Goal: Find contact information: Find contact information

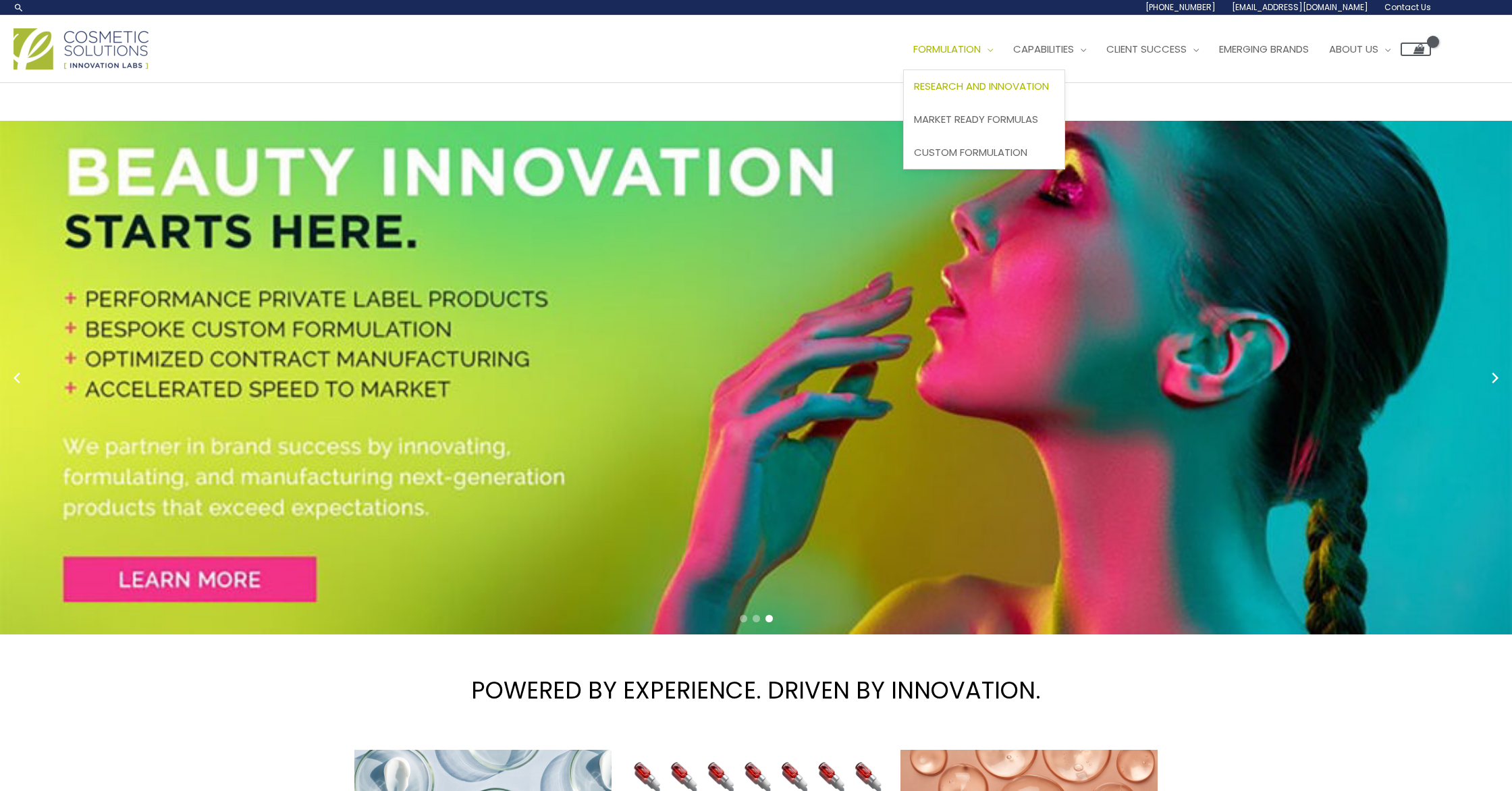
click at [904, 103] on link "Research and Innovation" at bounding box center [984, 87] width 161 height 33
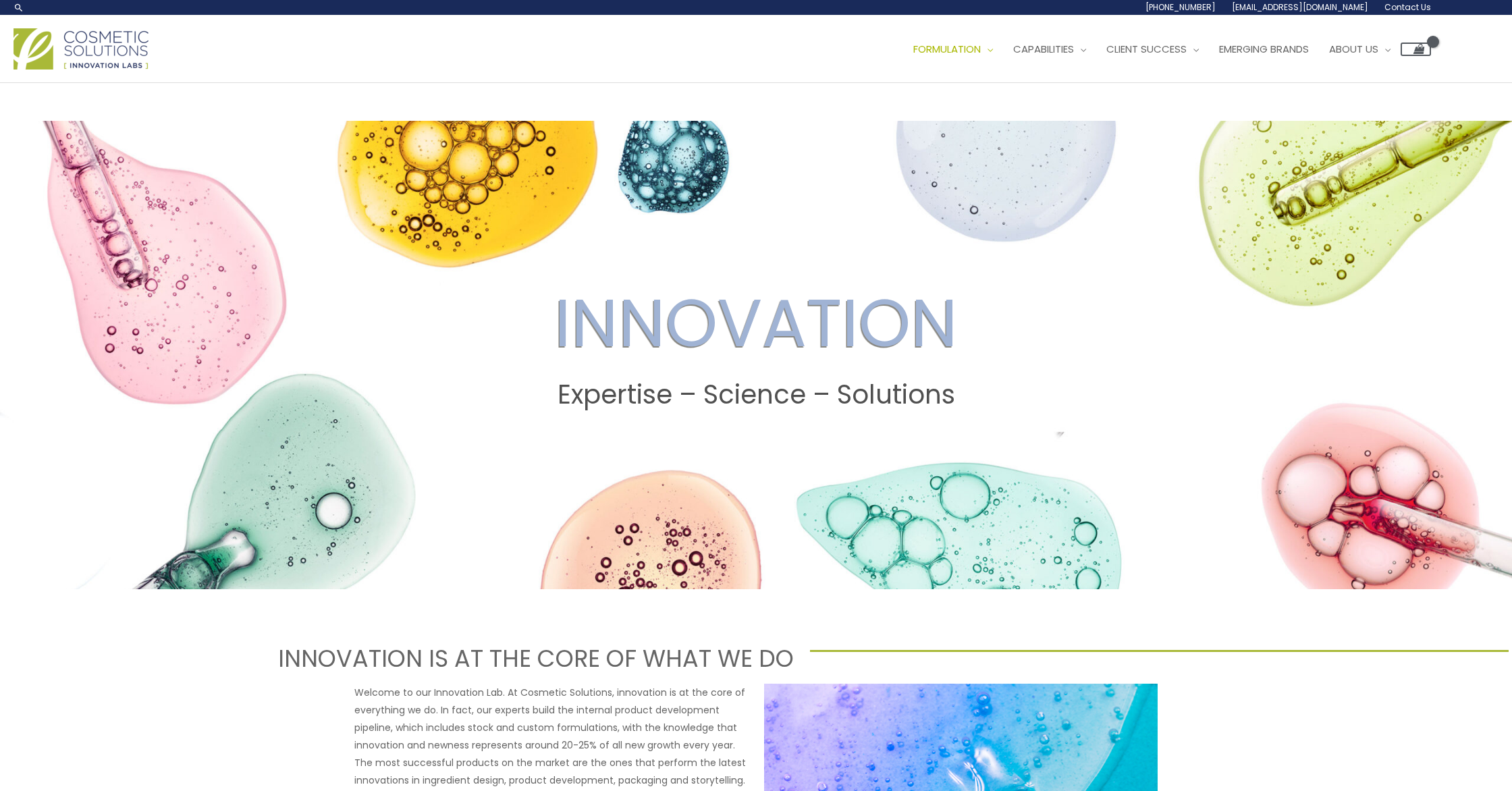
click at [0, 0] on span "[EMAIL_ADDRESS][DOMAIN_NAME]" at bounding box center [0, 0] width 0 height 0
click at [0, 0] on span "Contact Us" at bounding box center [0, 0] width 0 height 0
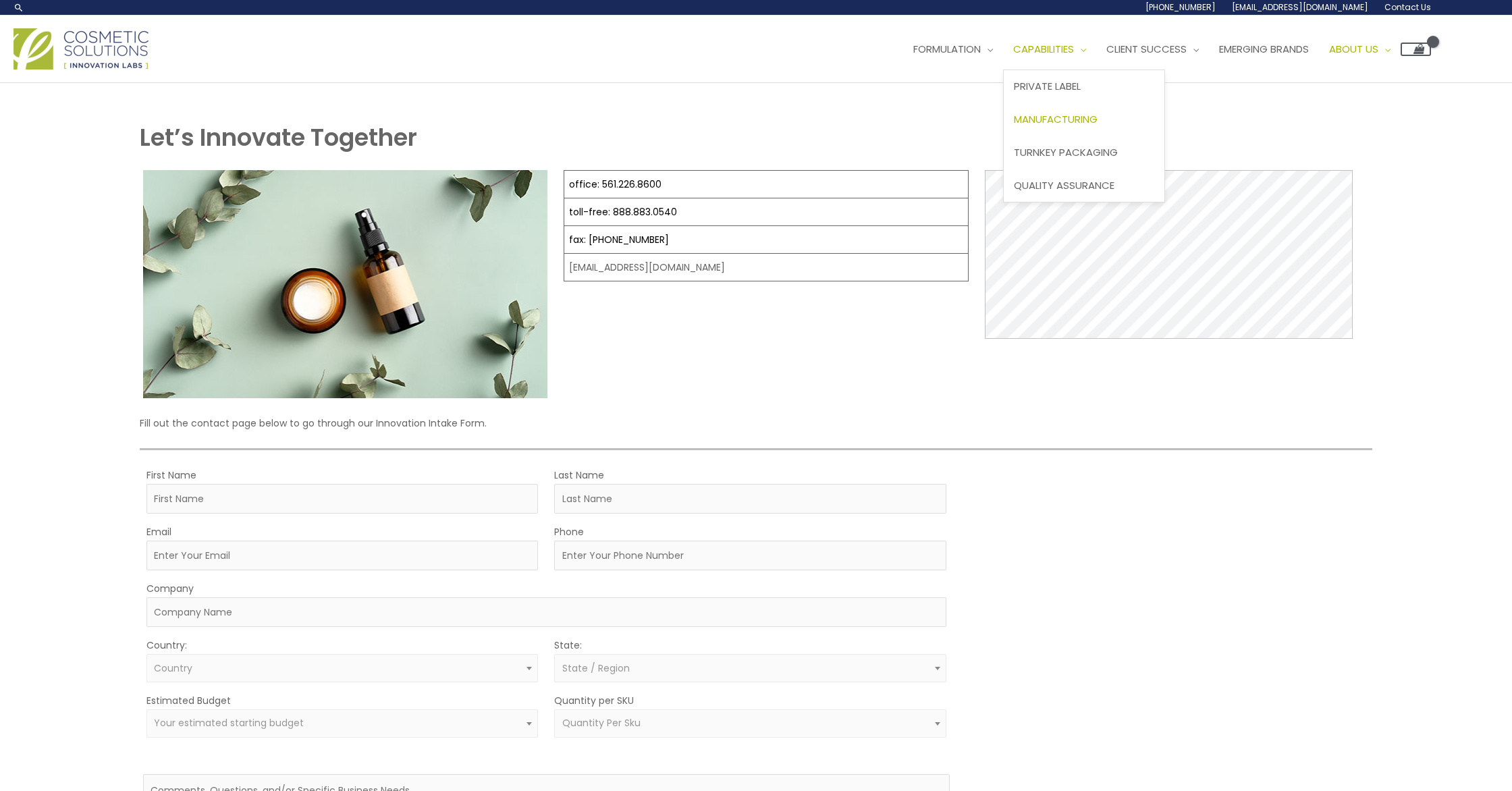
click at [1014, 126] on span "Manufacturing" at bounding box center [1056, 119] width 84 height 14
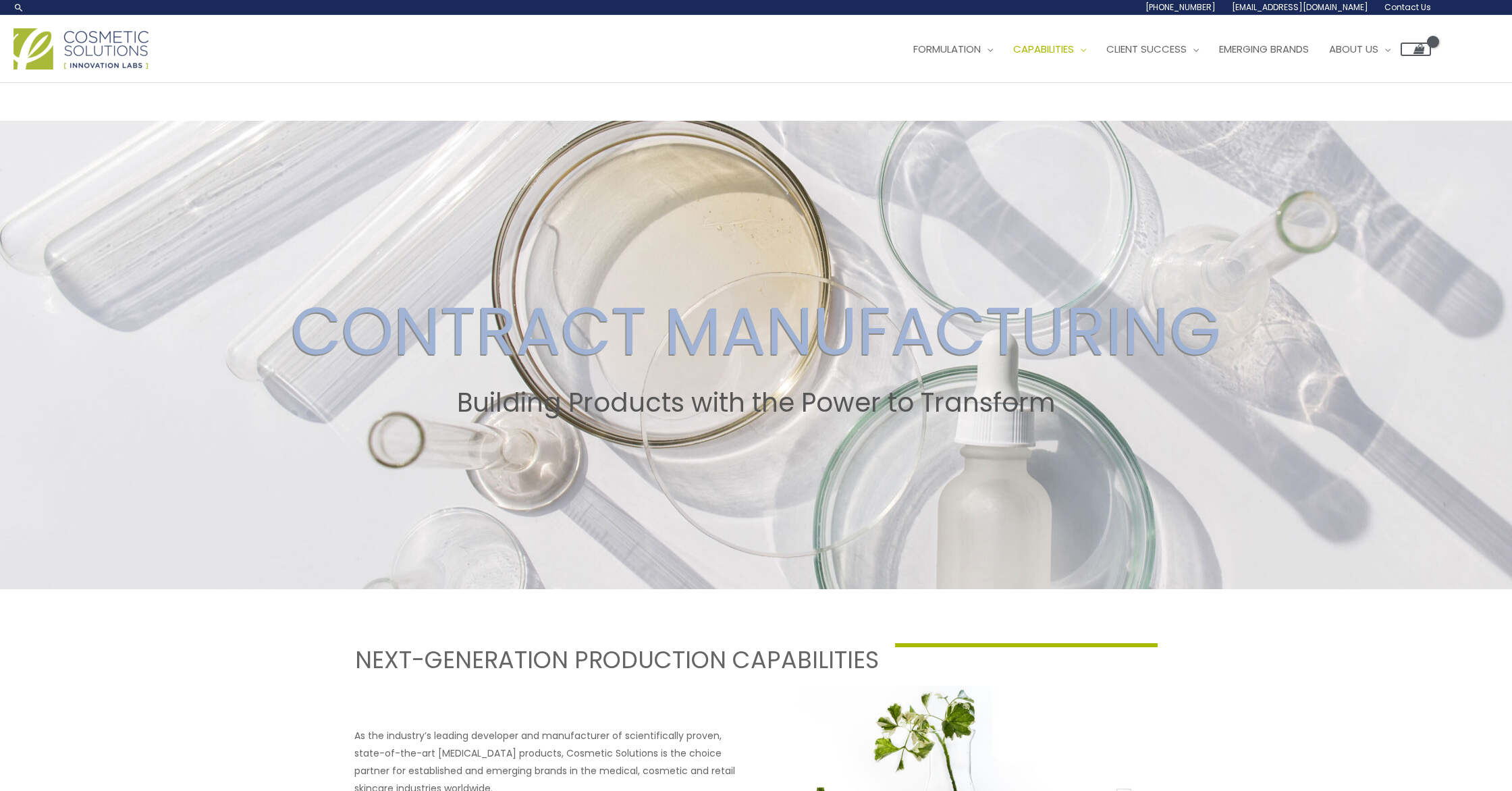
drag, startPoint x: 1238, startPoint y: 130, endPoint x: 802, endPoint y: 2, distance: 454.4
click at [1378, 56] on span "Site Navigation" at bounding box center [1384, 49] width 12 height 14
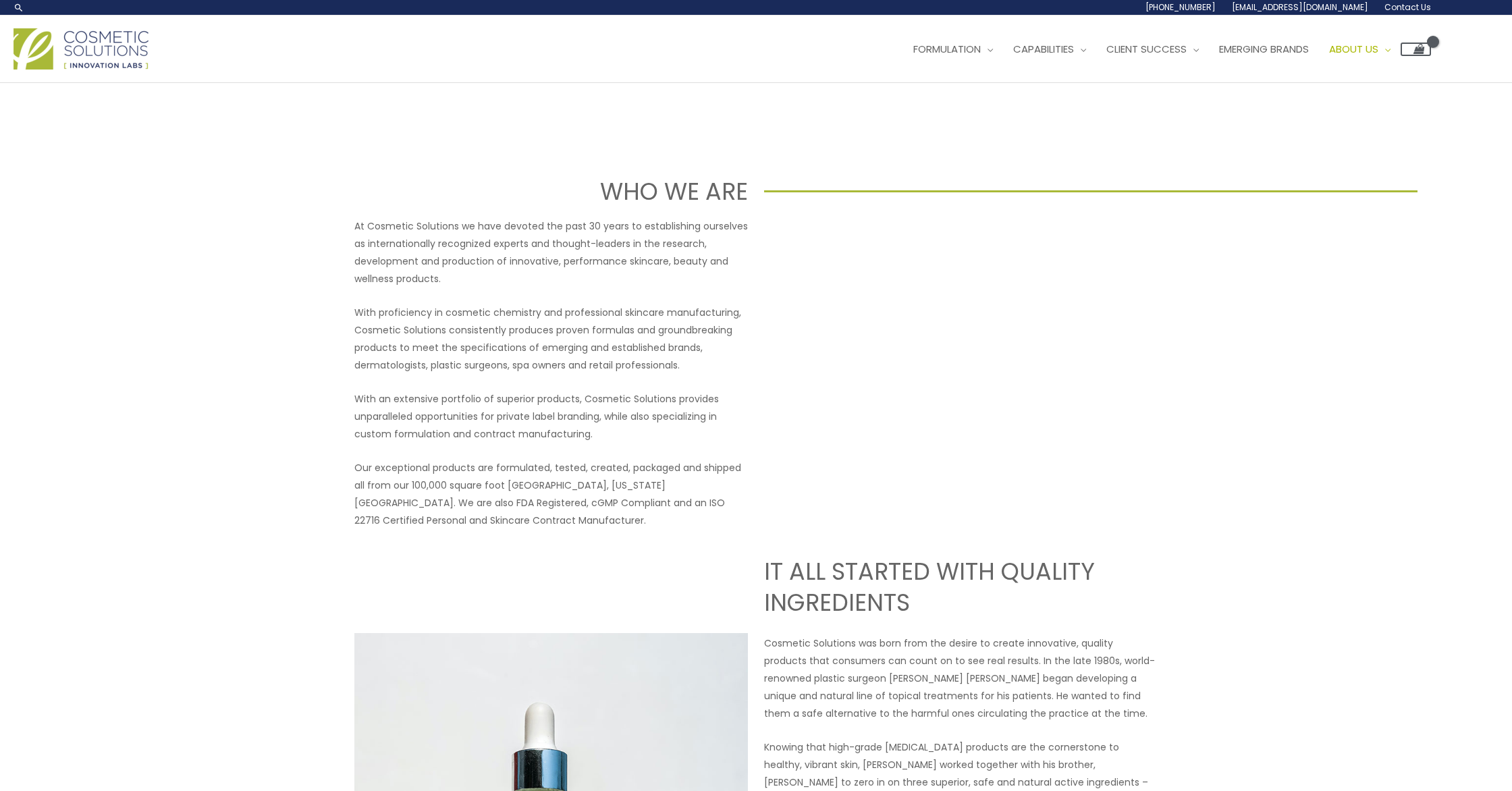
scroll to position [130, 0]
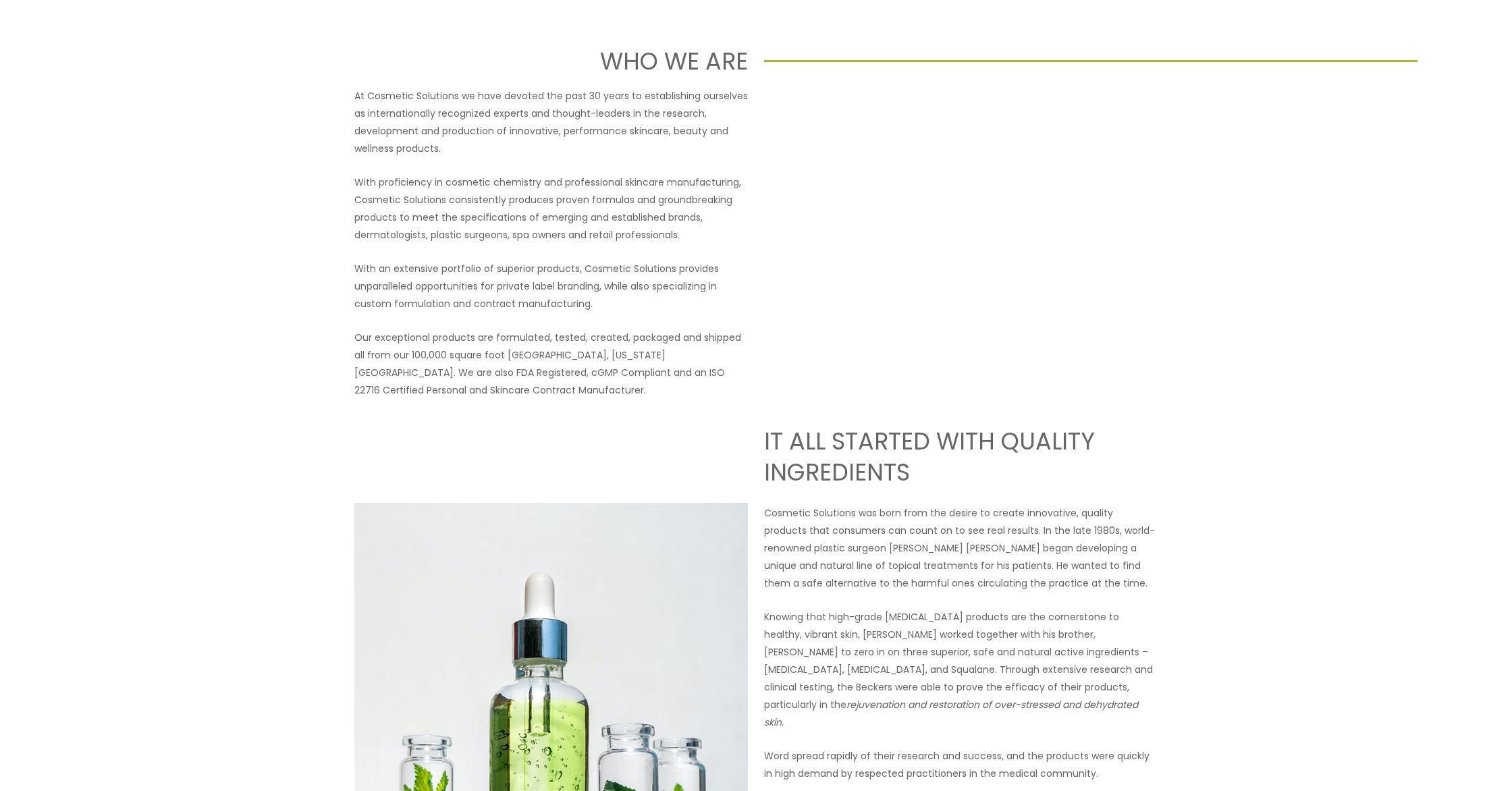
click at [0, 0] on span "Contact Us" at bounding box center [0, 0] width 0 height 0
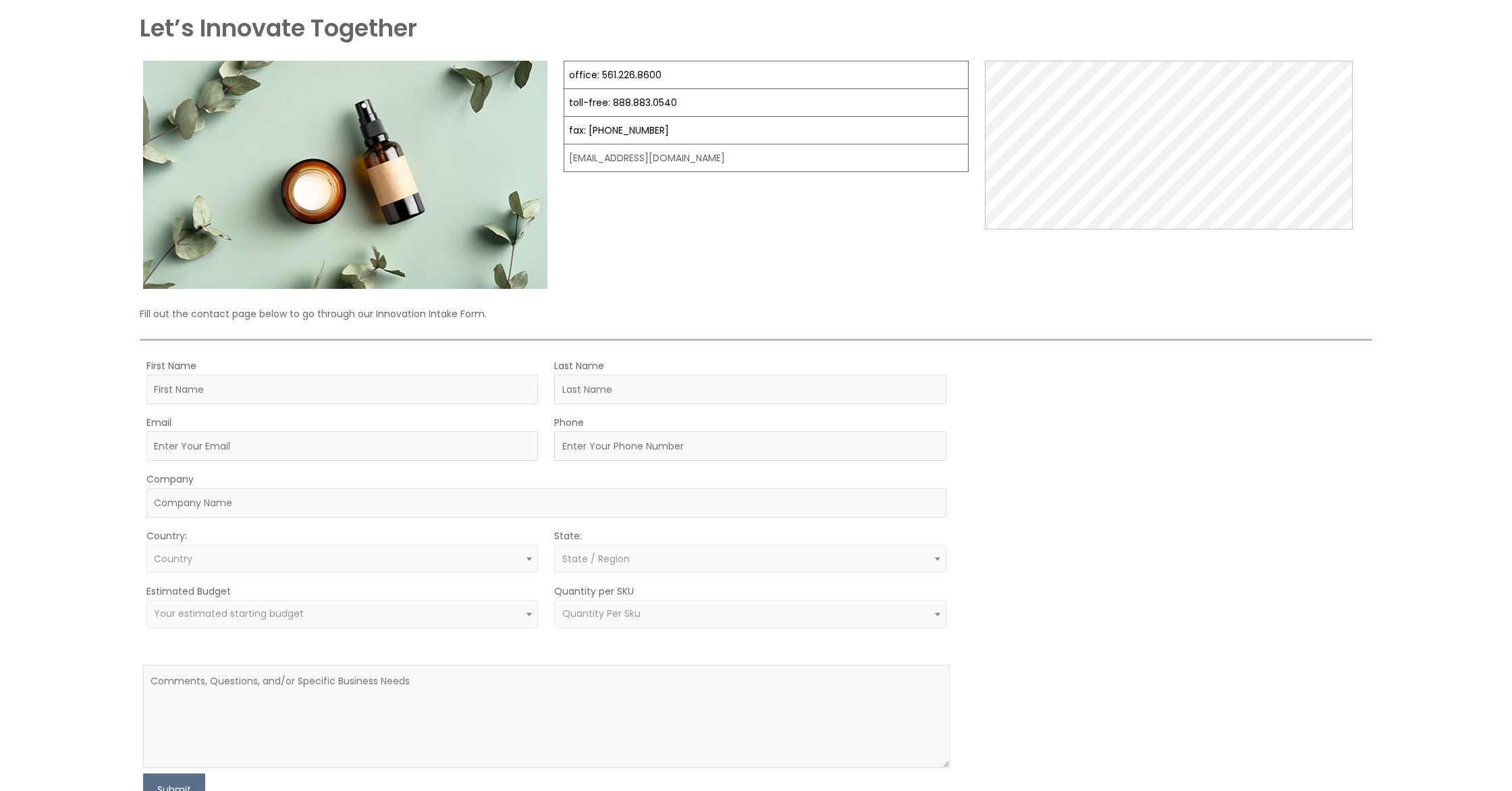
scroll to position [116, 0]
